Goal: Navigation & Orientation: Go to known website

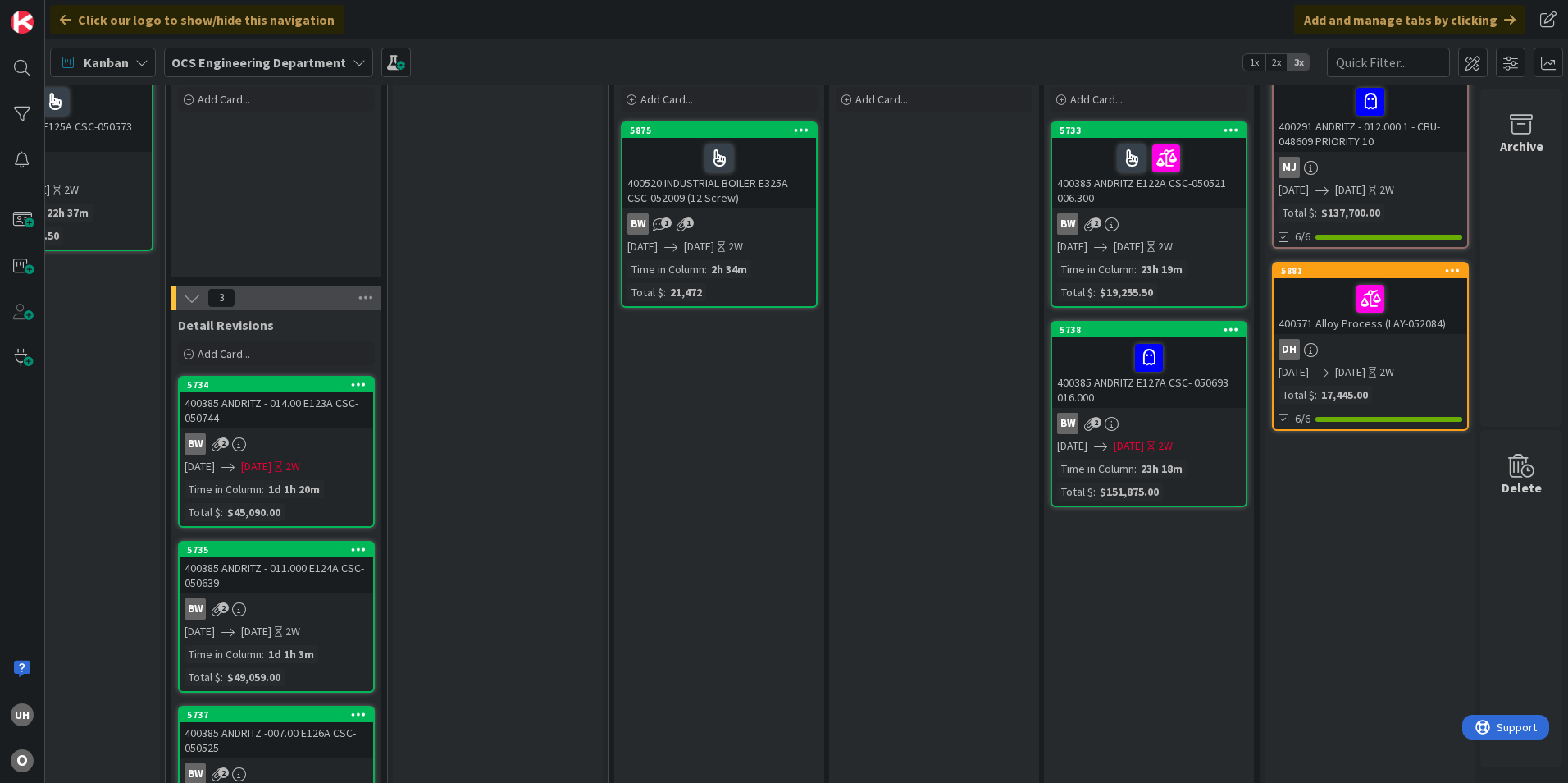
scroll to position [0, 1428]
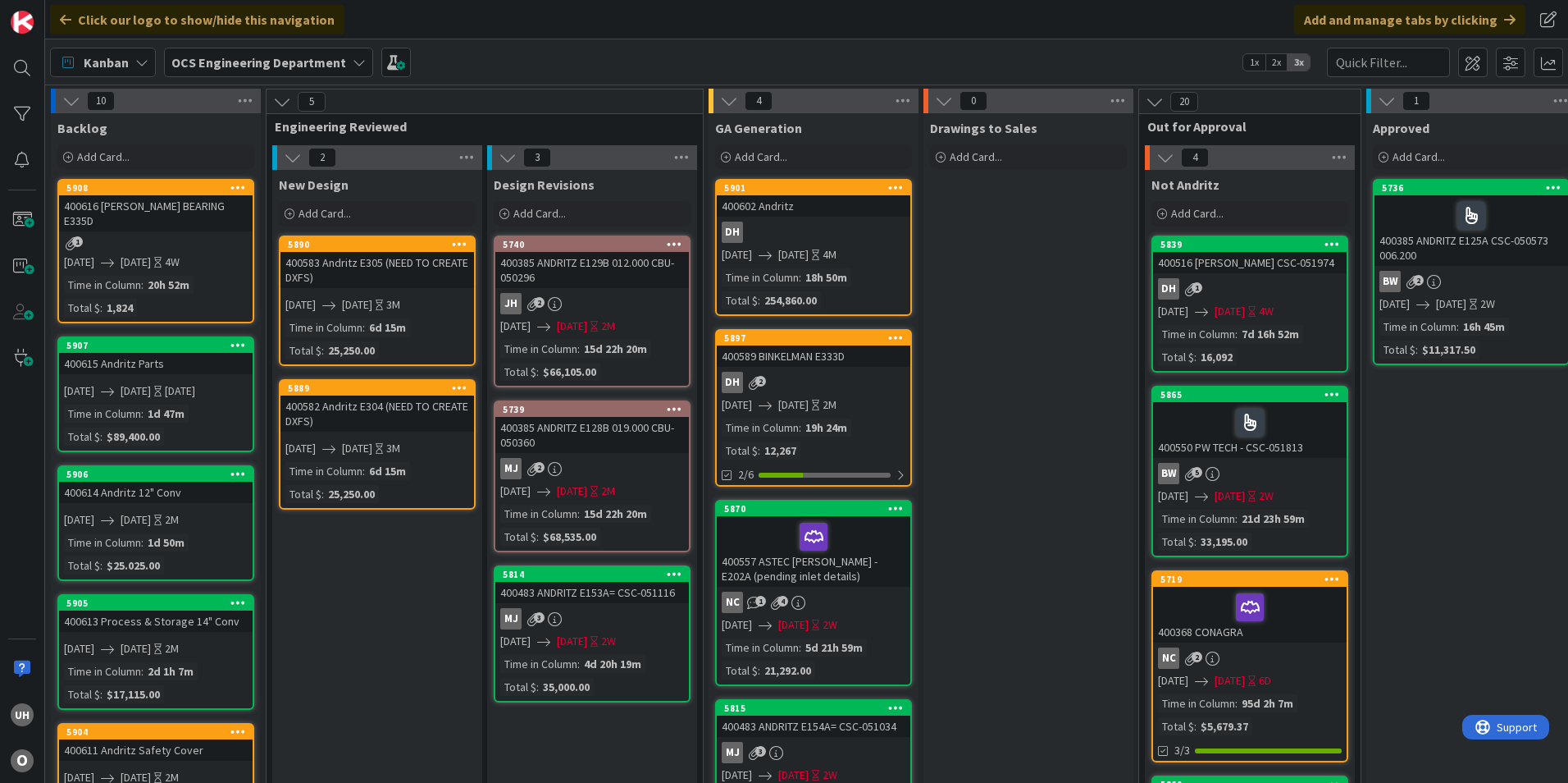
scroll to position [164, 1428]
